Goal: Obtain resource: Download file/media

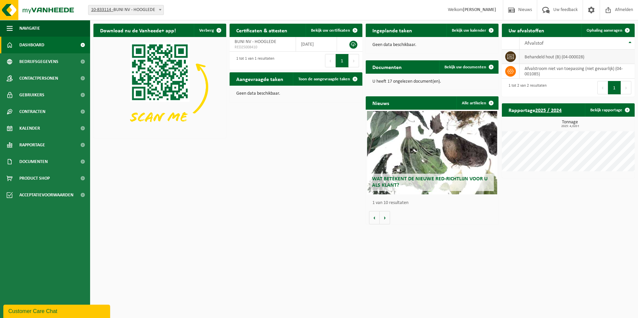
click at [507, 55] on span at bounding box center [510, 56] width 11 height 11
click at [544, 56] on td "behandeld hout (B) (04-000028)" at bounding box center [577, 57] width 115 height 14
click at [571, 58] on td "behandeld hout (B) (04-000028)" at bounding box center [577, 57] width 115 height 14
click at [600, 58] on td "behandeld hout (B) (04-000028)" at bounding box center [577, 57] width 115 height 14
drag, startPoint x: 600, startPoint y: 58, endPoint x: 521, endPoint y: 57, distance: 79.1
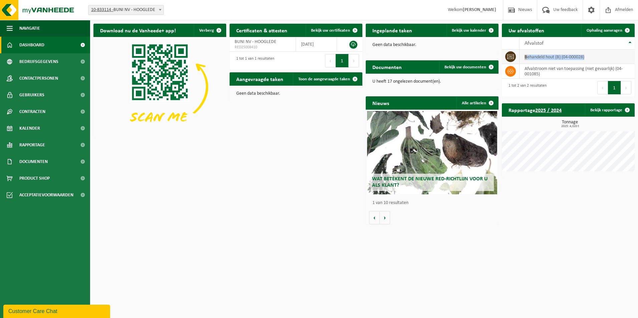
click at [521, 57] on td "behandeld hout (B) (04-000028)" at bounding box center [577, 57] width 115 height 14
drag, startPoint x: 521, startPoint y: 57, endPoint x: 562, endPoint y: 58, distance: 41.4
click at [562, 58] on td "behandeld hout (B) (04-000028)" at bounding box center [577, 57] width 115 height 14
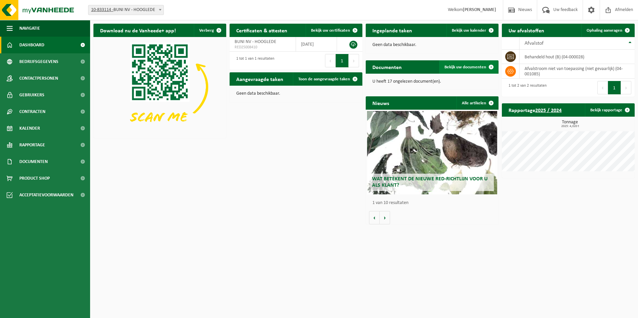
click at [475, 67] on span "Bekijk uw documenten" at bounding box center [466, 67] width 42 height 4
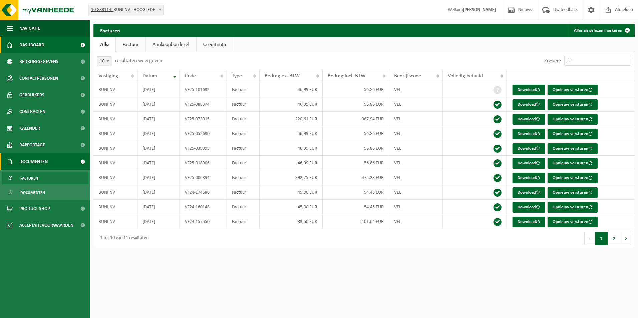
click at [31, 41] on span "Dashboard" at bounding box center [31, 45] width 25 height 17
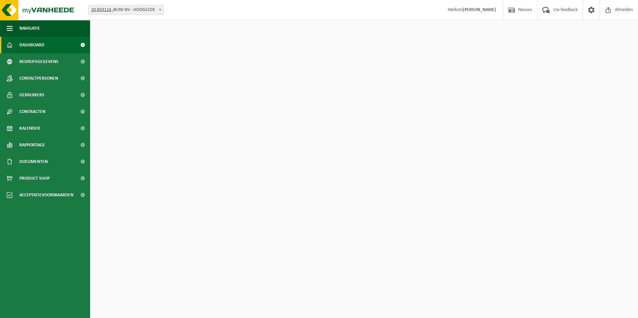
click at [37, 60] on span "Bedrijfsgegevens" at bounding box center [38, 61] width 39 height 17
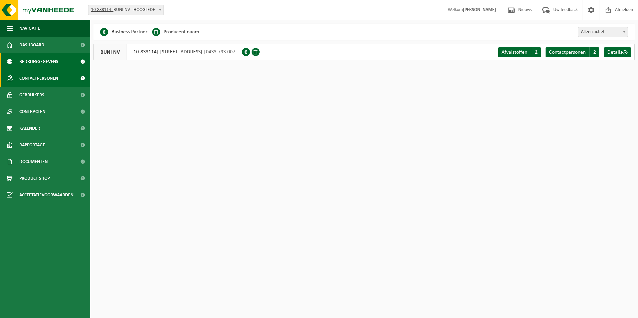
click at [44, 78] on span "Contactpersonen" at bounding box center [38, 78] width 39 height 17
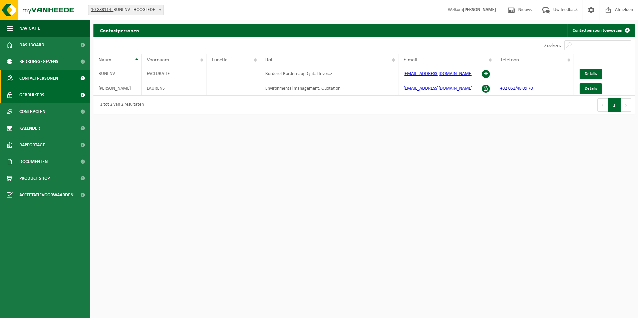
click at [46, 94] on link "Gebruikers" at bounding box center [45, 95] width 90 height 17
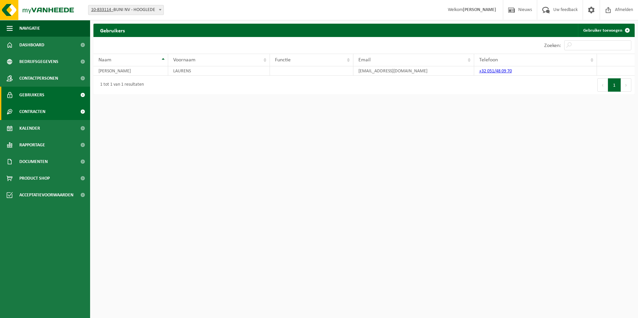
click at [45, 112] on span "Contracten" at bounding box center [32, 111] width 26 height 17
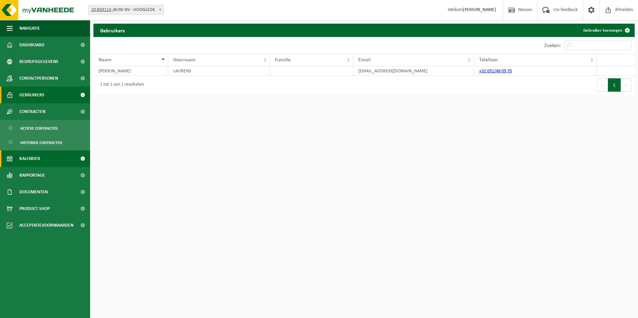
click at [45, 159] on link "Kalender" at bounding box center [45, 159] width 90 height 17
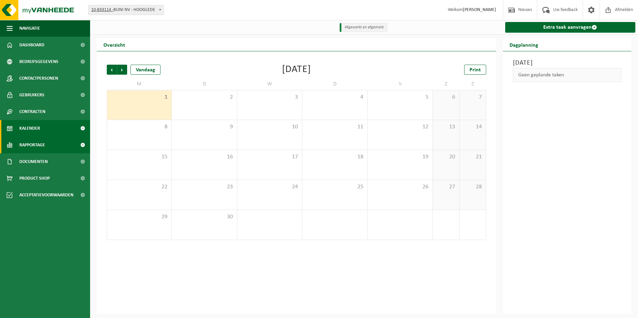
click at [40, 149] on span "Rapportage" at bounding box center [32, 145] width 26 height 17
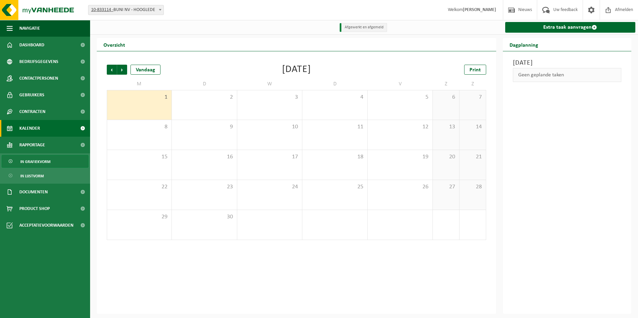
click at [41, 162] on span "In grafiekvorm" at bounding box center [35, 162] width 30 height 13
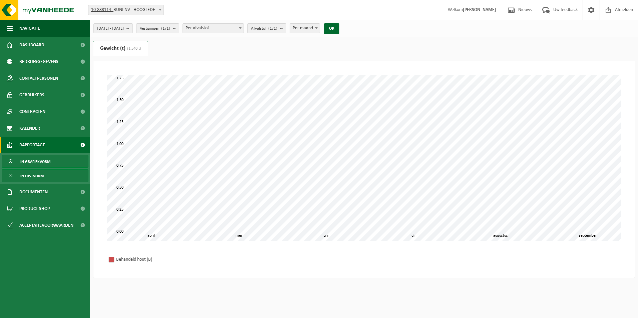
click at [42, 175] on span "In lijstvorm" at bounding box center [31, 176] width 23 height 13
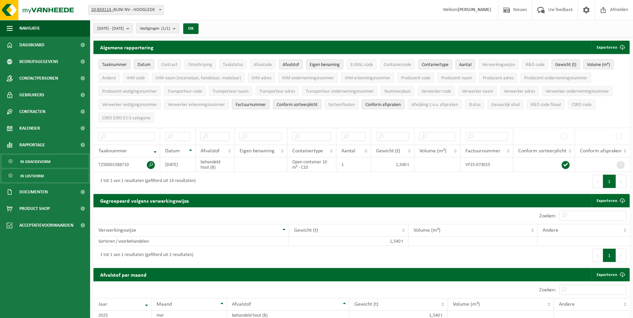
click at [41, 164] on span "In grafiekvorm" at bounding box center [35, 162] width 30 height 13
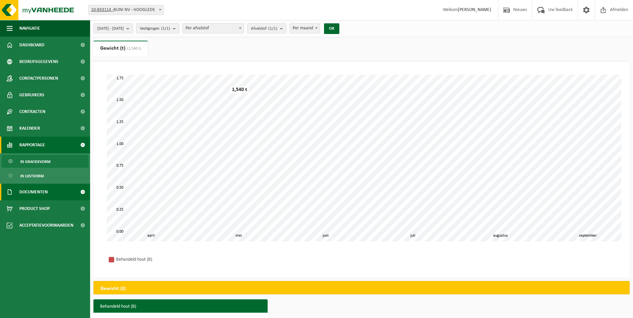
click at [41, 187] on span "Documenten" at bounding box center [33, 192] width 28 height 17
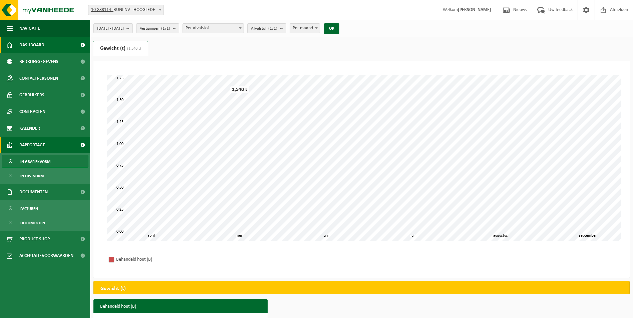
click at [39, 43] on span "Dashboard" at bounding box center [31, 45] width 25 height 17
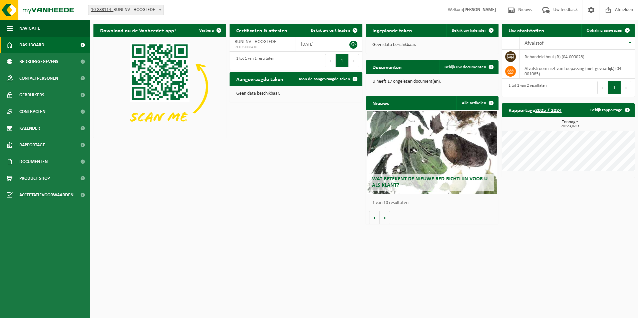
click at [142, 11] on span "10-833114 - BUNI NV - HOOGLEDE" at bounding box center [125, 9] width 75 height 9
click at [204, 5] on div "Vestiging: 10-833114 - BUNI NV - HOOGLEDE 10-833114 - BUNI NV - HOOGLEDE Welkom…" at bounding box center [319, 10] width 638 height 20
click at [531, 43] on span "Afvalstof" at bounding box center [534, 43] width 19 height 5
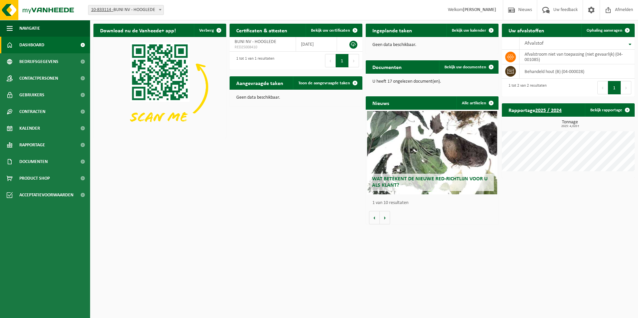
click at [531, 43] on span "Afvalstof" at bounding box center [534, 43] width 19 height 5
click at [516, 56] on td at bounding box center [511, 57] width 18 height 14
click at [510, 57] on icon at bounding box center [510, 56] width 7 height 7
click at [338, 28] on span "Bekijk uw certificaten" at bounding box center [330, 30] width 39 height 4
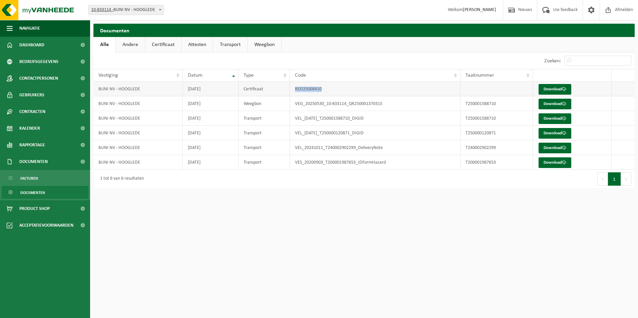
drag, startPoint x: 295, startPoint y: 88, endPoint x: 338, endPoint y: 87, distance: 42.7
click at [338, 87] on td "RED25008410" at bounding box center [375, 89] width 171 height 15
click at [555, 89] on link "Download" at bounding box center [555, 89] width 33 height 11
